Goal: Task Accomplishment & Management: Use online tool/utility

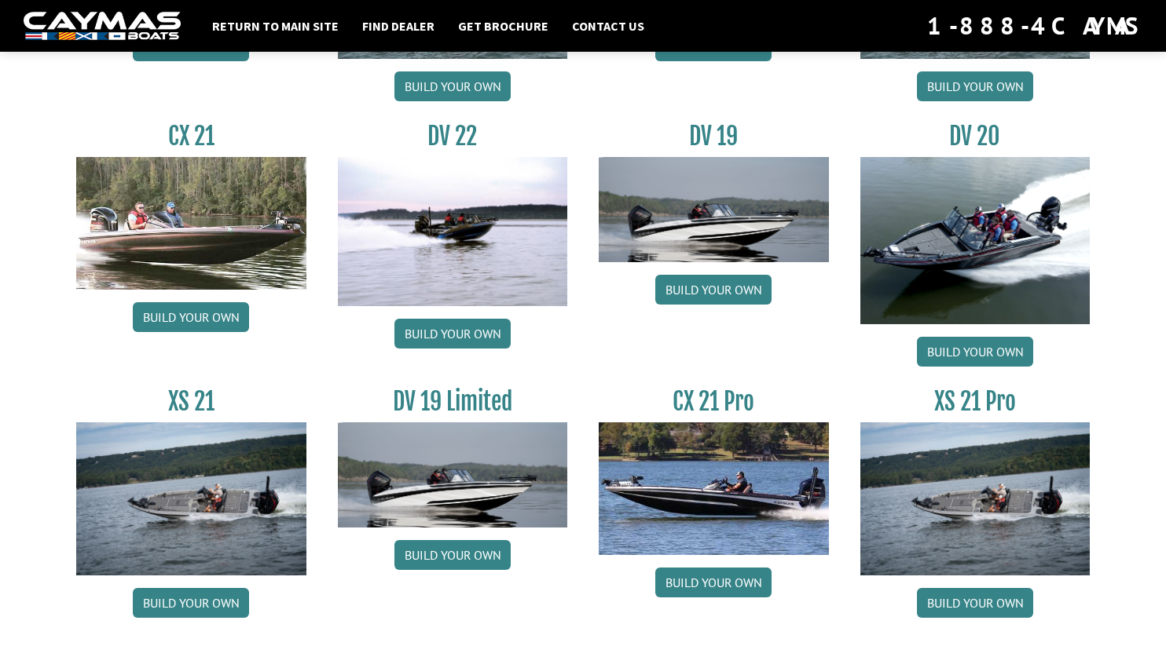
scroll to position [1811, 0]
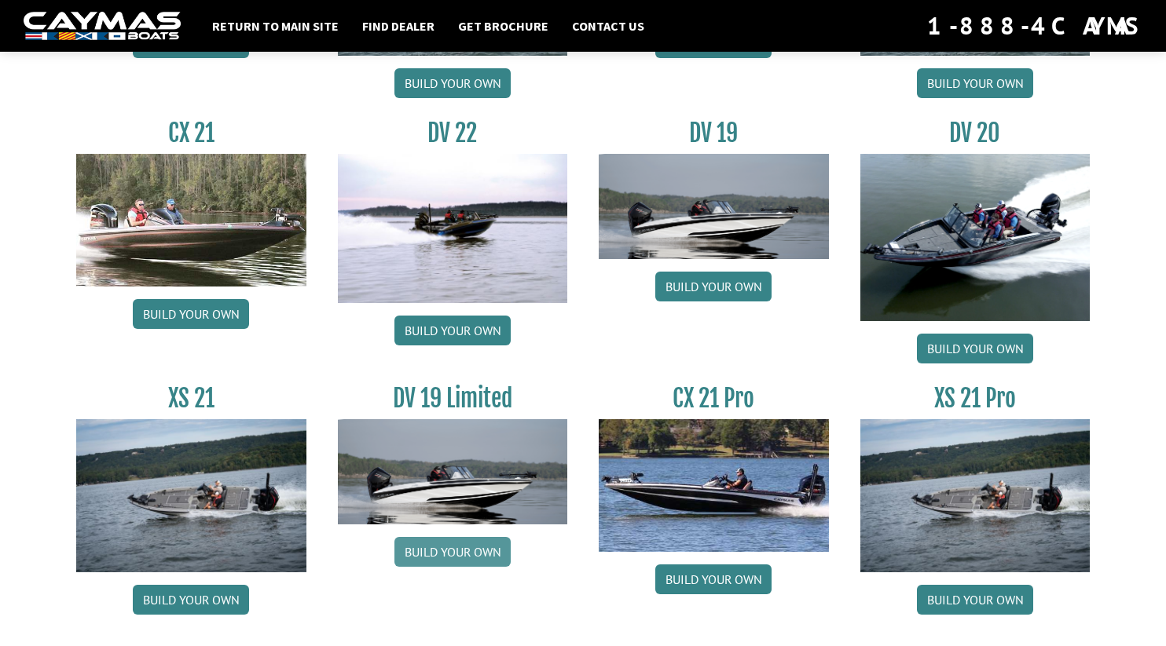
click at [463, 559] on link "Build your own" at bounding box center [452, 552] width 116 height 30
click at [461, 333] on link "Build your own" at bounding box center [452, 331] width 116 height 30
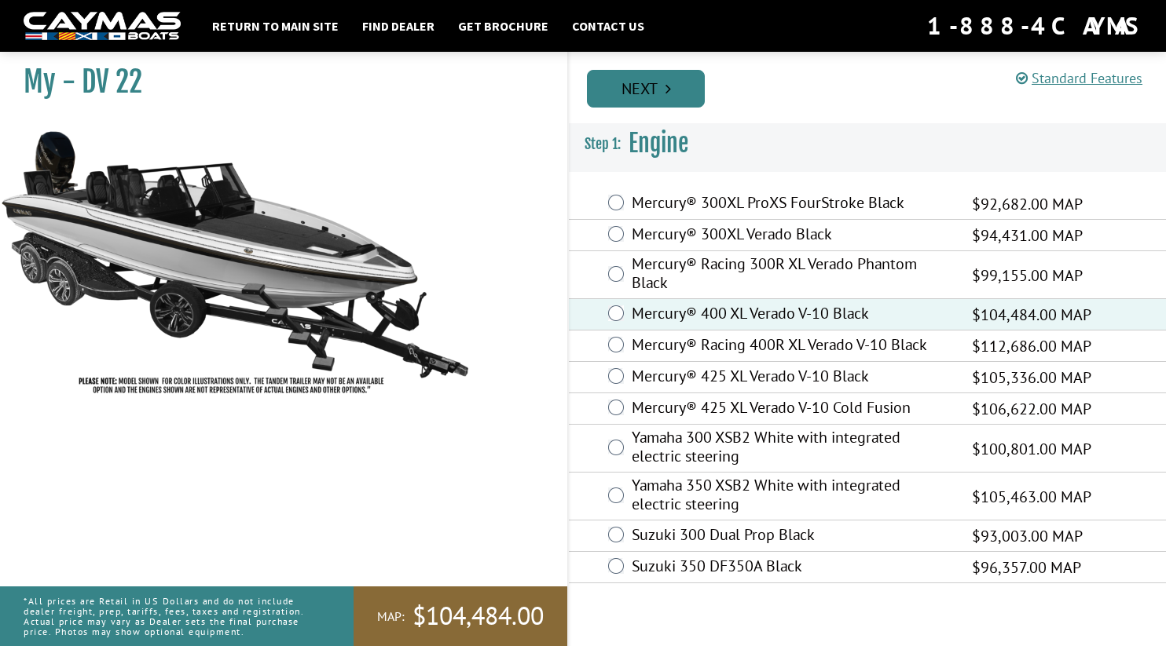
click at [664, 92] on link "Next" at bounding box center [646, 89] width 118 height 38
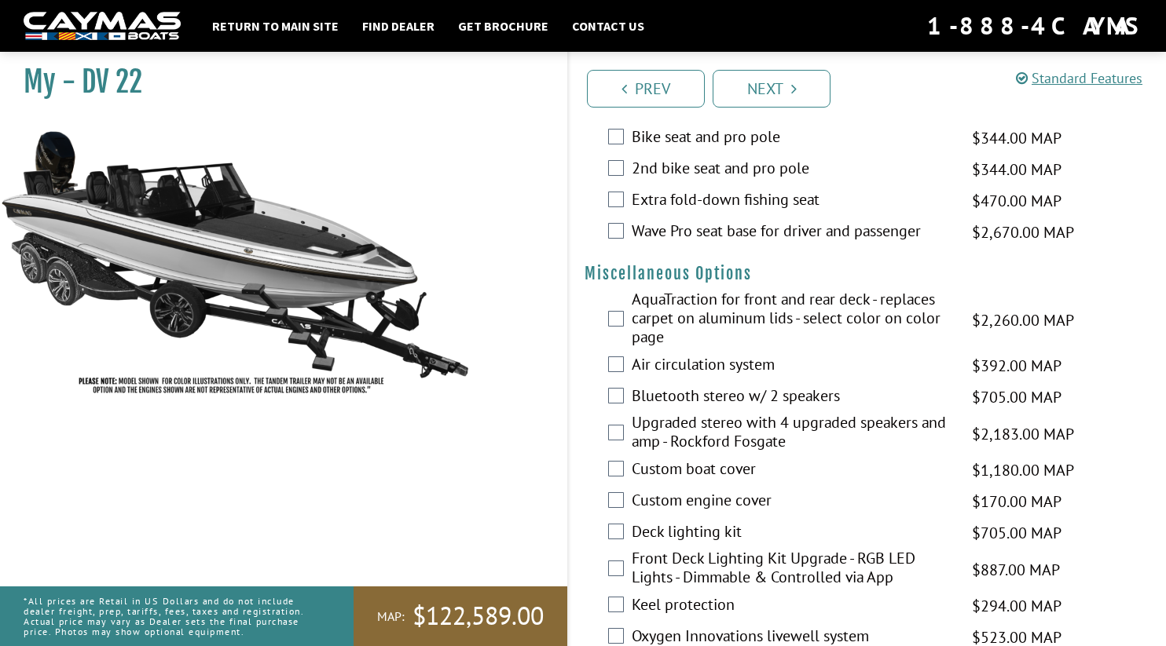
scroll to position [1701, 0]
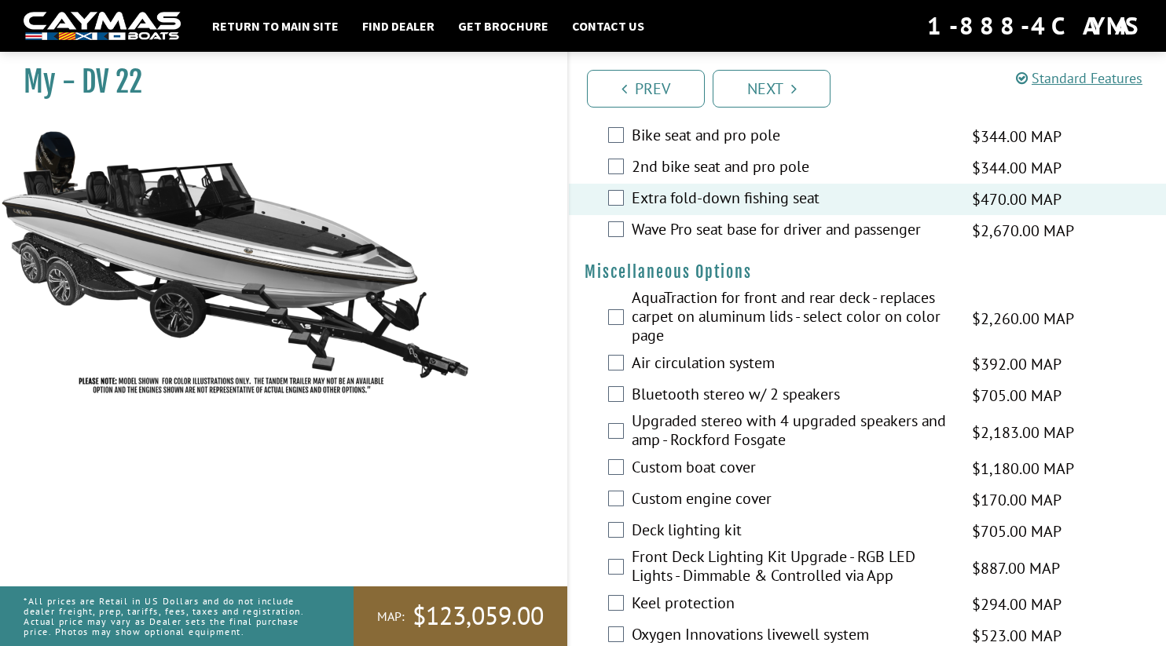
click at [617, 247] on div "Wave Pro seat base for driver and passenger $2,670.00 MAP $3,152.00 MSRP" at bounding box center [867, 230] width 597 height 31
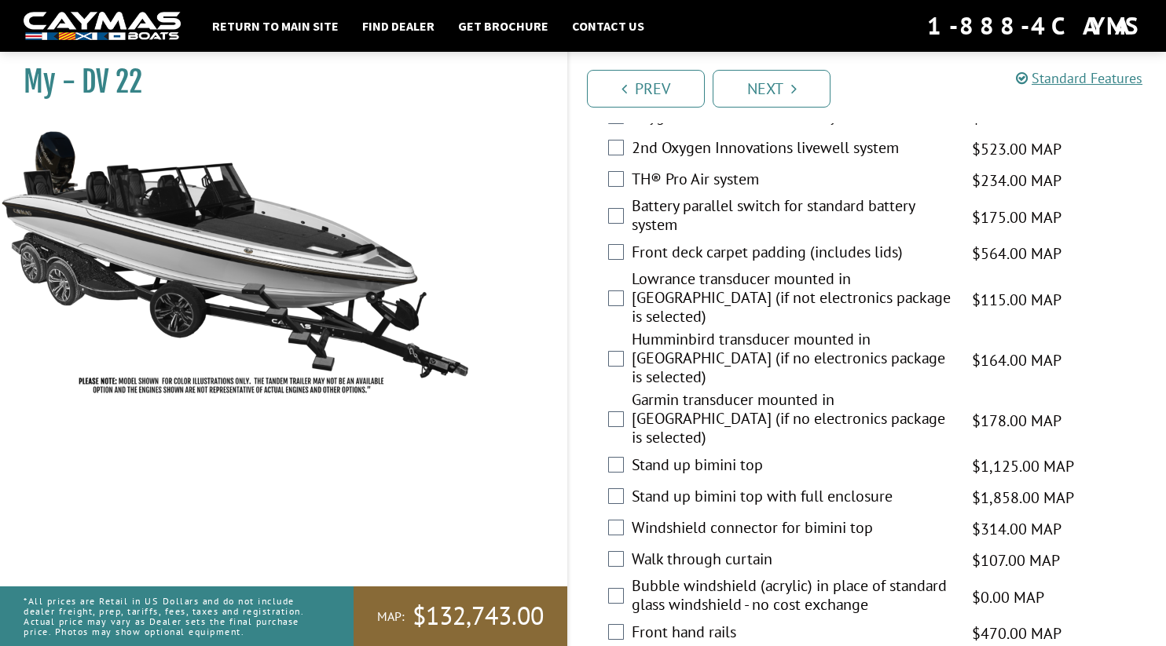
scroll to position [2224, 0]
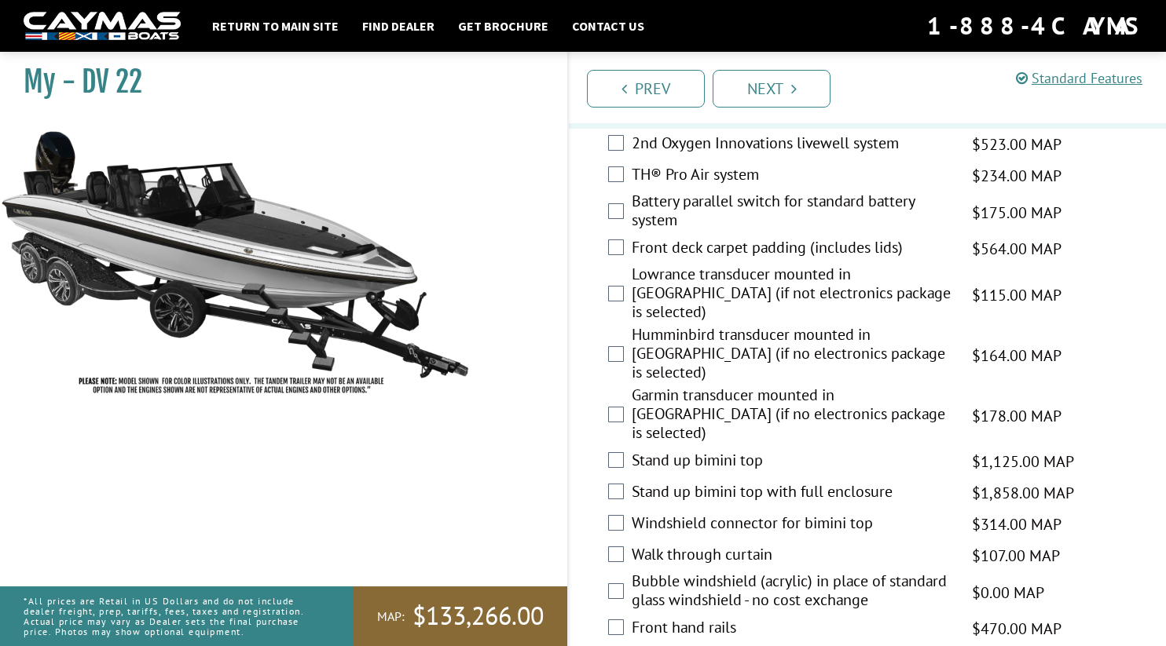
click at [606, 160] on div "2nd Oxygen Innovations livewell system $523.00 MAP $618.00 MSRP" at bounding box center [867, 144] width 597 height 31
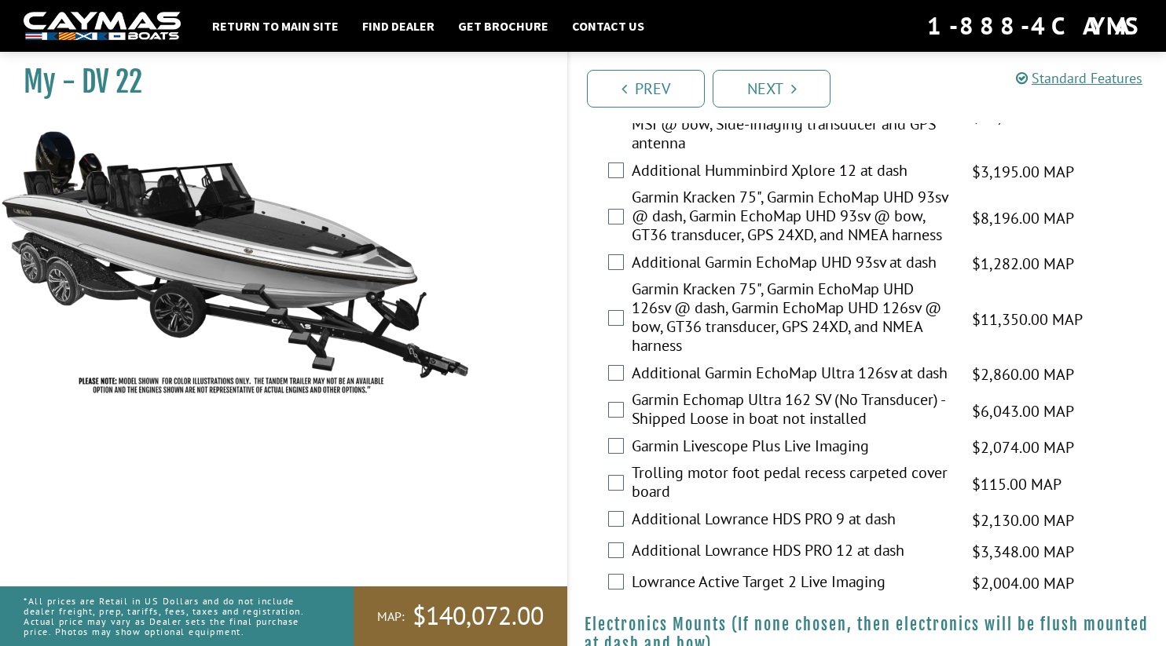
scroll to position [0, 0]
